Goal: Task Accomplishment & Management: Manage account settings

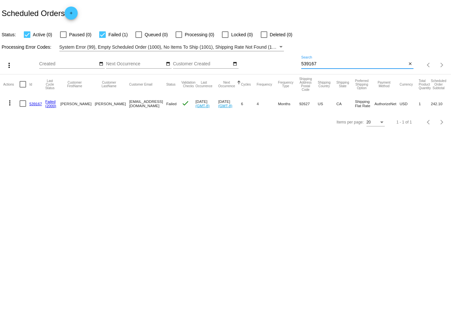
drag, startPoint x: 323, startPoint y: 65, endPoint x: 287, endPoint y: 65, distance: 36.2
click at [287, 65] on div "more_vert Aug Jan Feb Mar [DATE]" at bounding box center [225, 62] width 451 height 23
paste input "[EMAIL_ADDRESS][DOMAIN_NAME]"
type input "[EMAIL_ADDRESS][DOMAIN_NAME]"
click at [9, 100] on mat-icon "more_vert" at bounding box center [10, 103] width 8 height 8
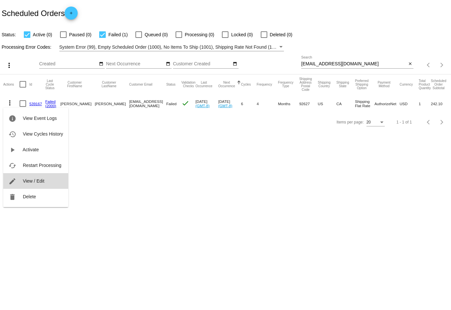
click at [35, 182] on span "View / Edit" at bounding box center [34, 180] width 22 height 5
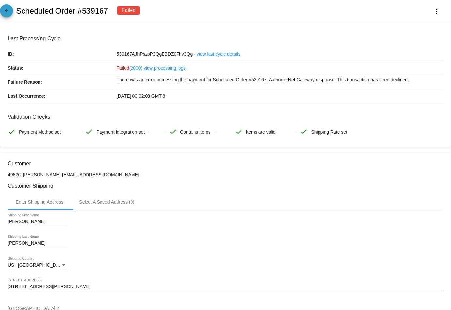
click at [11, 9] on link "arrow_back" at bounding box center [6, 10] width 13 height 13
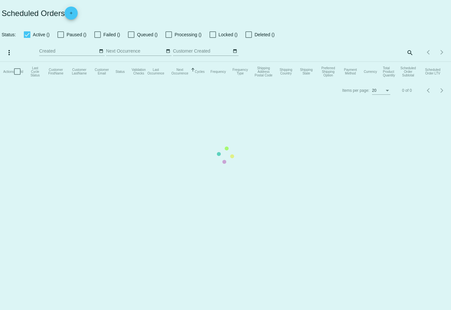
checkbox input "true"
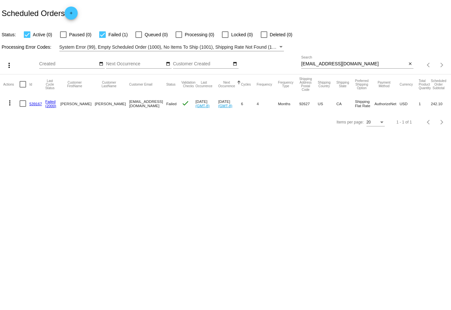
click at [10, 99] on mat-icon "more_vert" at bounding box center [10, 103] width 8 height 8
click at [28, 162] on button "cached Restart Processing" at bounding box center [35, 165] width 65 height 16
click at [11, 104] on mat-icon "more_vert" at bounding box center [10, 103] width 8 height 8
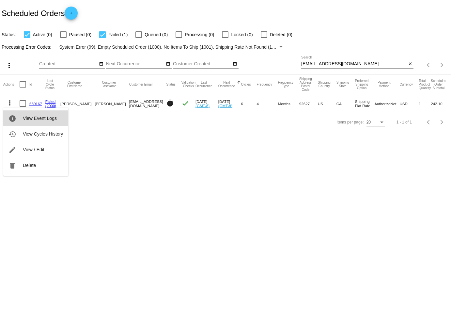
click at [32, 124] on button "info View Event Logs" at bounding box center [35, 118] width 65 height 16
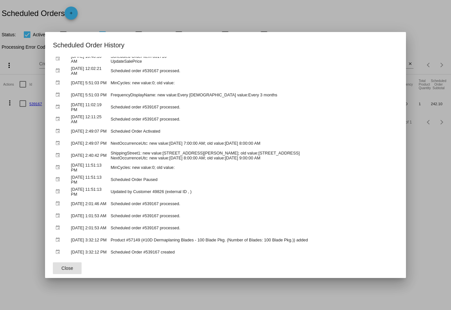
scroll to position [471, 0]
click at [65, 267] on span "Close" at bounding box center [67, 267] width 12 height 5
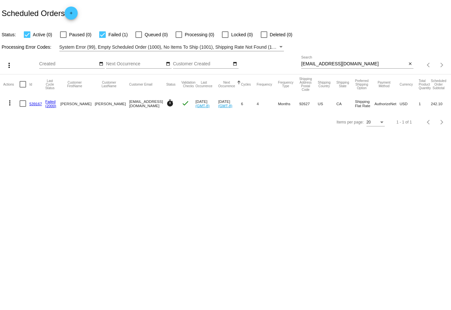
click at [11, 104] on mat-icon "more_vert" at bounding box center [10, 103] width 8 height 8
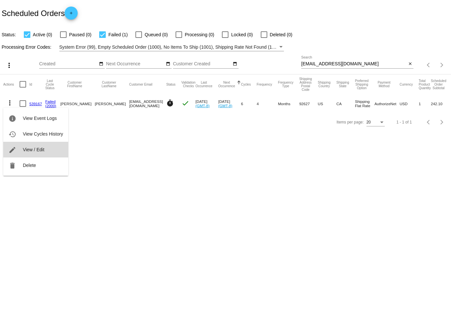
click at [32, 145] on button "edit View / Edit" at bounding box center [35, 150] width 65 height 16
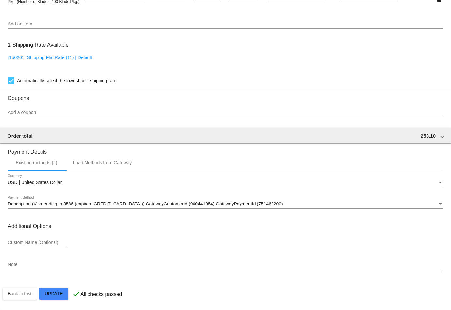
scroll to position [496, 0]
click at [84, 201] on span "Description (Visa ending in 3586 (expires [CREDIT_CARD_DATA])) GatewayCustomerI…" at bounding box center [145, 203] width 275 height 5
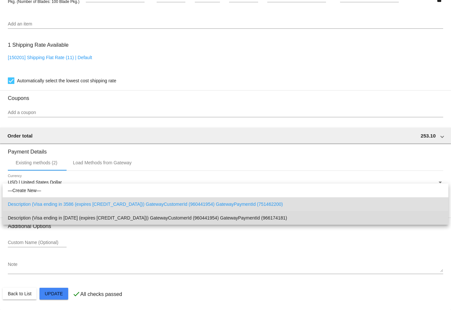
click at [84, 215] on span "Description (Visa ending in [DATE] (expires [CREDIT_CARD_DATA])) GatewayCustome…" at bounding box center [225, 218] width 435 height 14
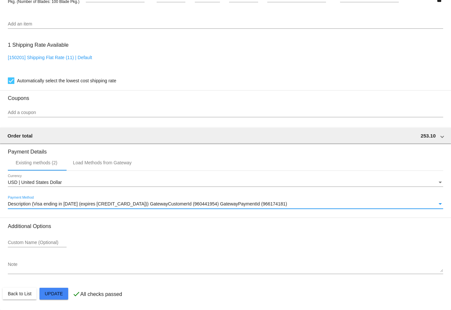
click at [91, 202] on span "Description (Visa ending in [DATE] (expires [CREDIT_CARD_DATA])) GatewayCustome…" at bounding box center [147, 203] width 279 height 5
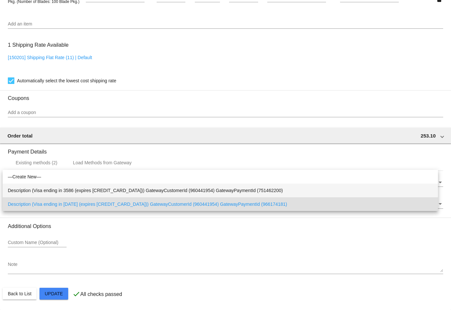
click at [91, 202] on div "—Create New— Description (Visa ending in 3586 (expires [CREDIT_CARD_DATA])) Gat…" at bounding box center [220, 190] width 435 height 41
